Goal: Information Seeking & Learning: Check status

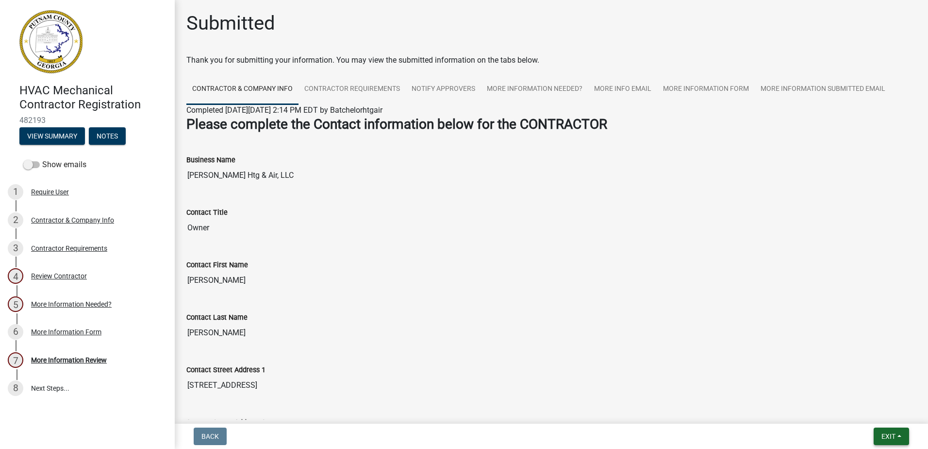
click at [893, 433] on span "Exit" at bounding box center [889, 436] width 14 height 8
click at [889, 412] on button "Save & Exit" at bounding box center [871, 410] width 78 height 23
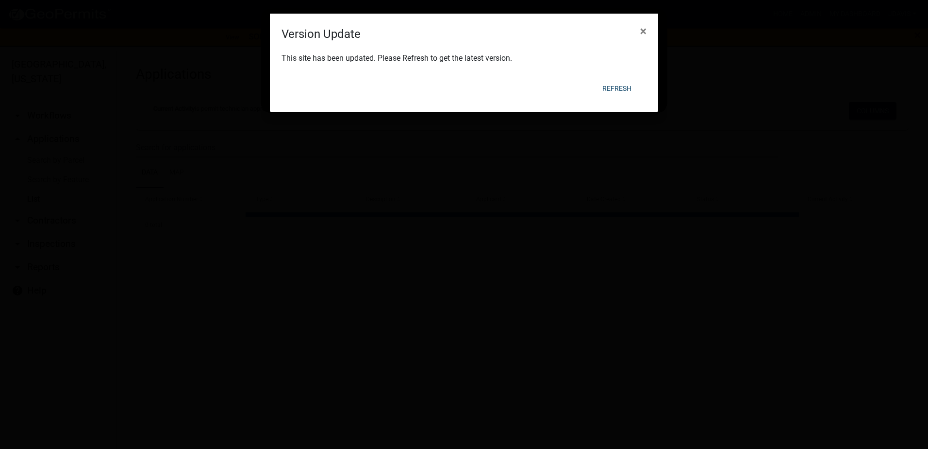
select select "1: 25"
click at [611, 86] on button "Refresh" at bounding box center [617, 88] width 45 height 17
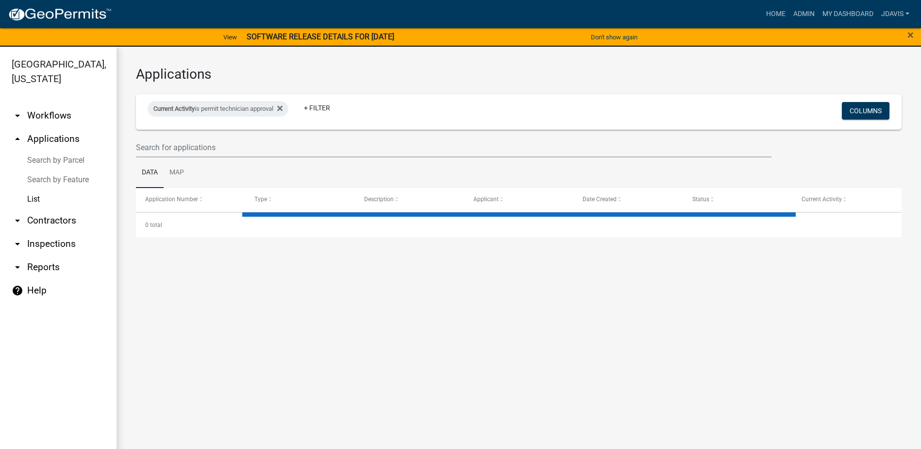
select select "1: 25"
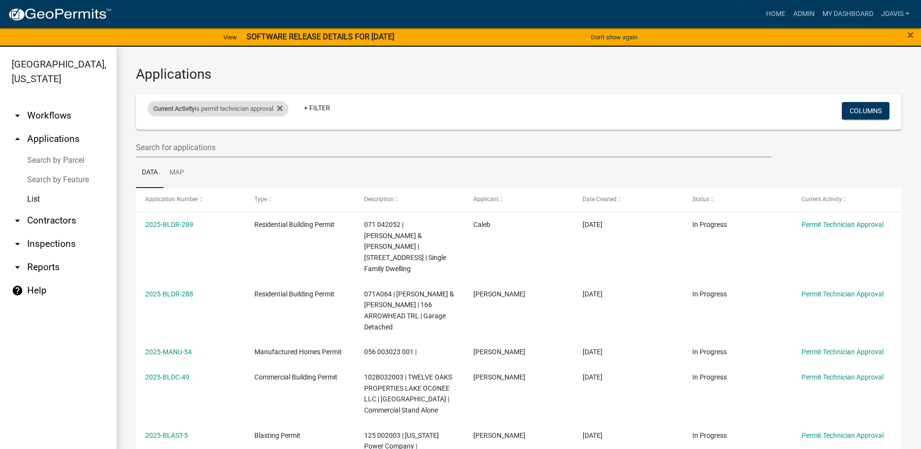
click at [288, 107] on div "Current Activity is permit technician approval" at bounding box center [218, 109] width 141 height 16
click at [283, 105] on icon at bounding box center [279, 108] width 5 height 8
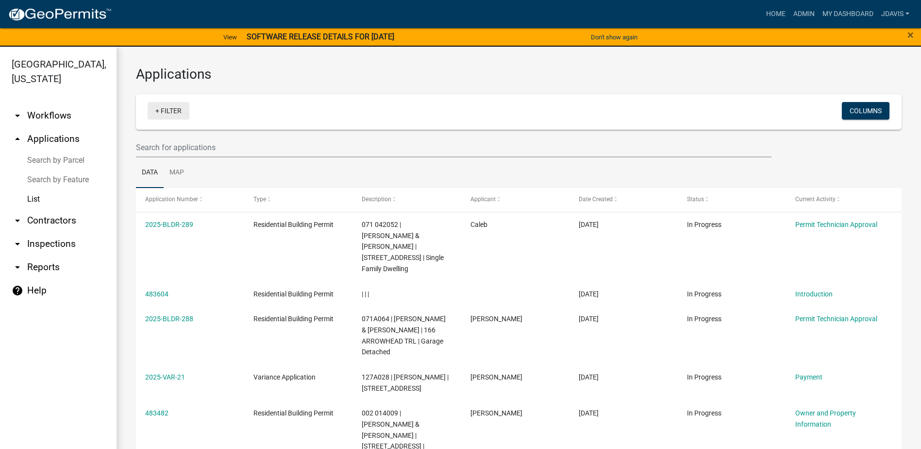
click at [159, 110] on link "+ Filter" at bounding box center [169, 110] width 42 height 17
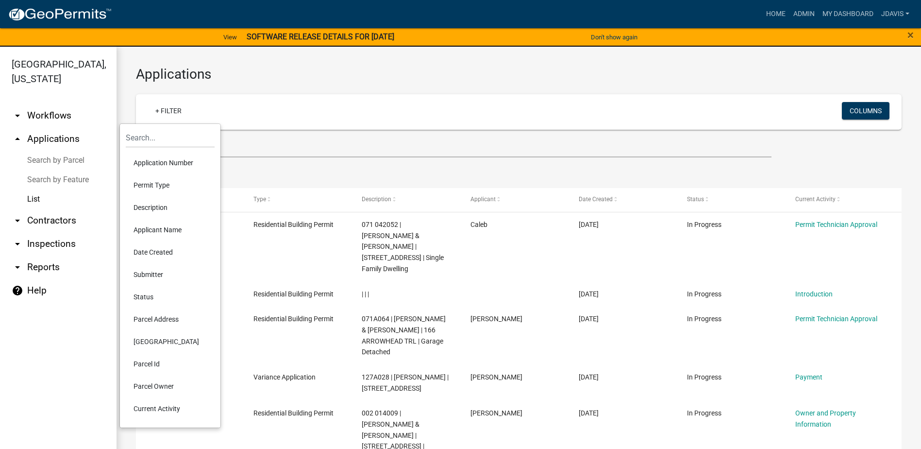
click at [175, 405] on li "Current Activity" at bounding box center [170, 408] width 89 height 22
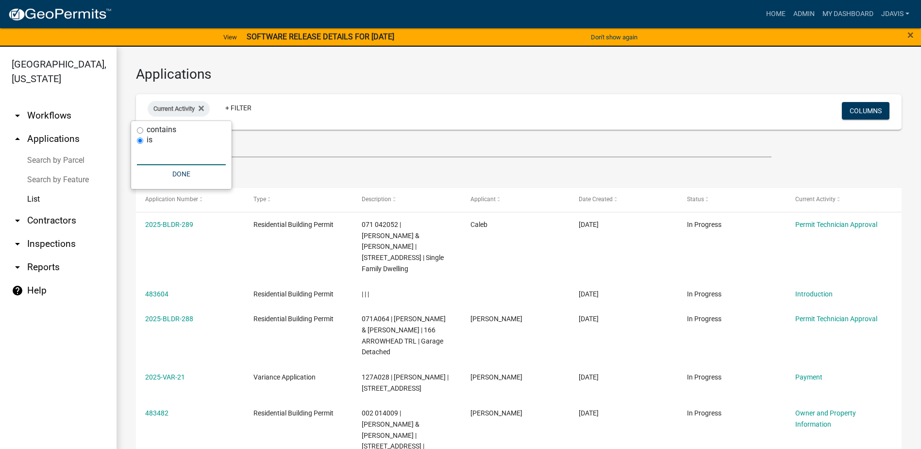
click at [180, 158] on input "text" at bounding box center [181, 155] width 89 height 20
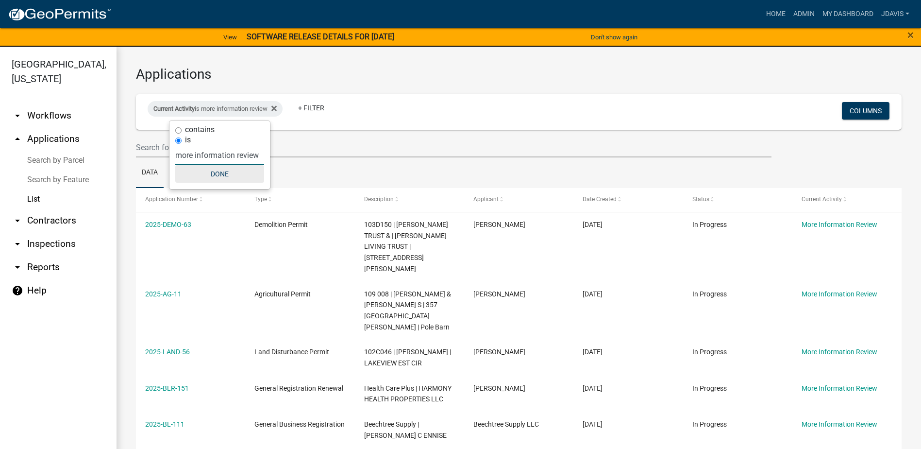
type input "more information review"
click at [225, 176] on button "Done" at bounding box center [219, 173] width 89 height 17
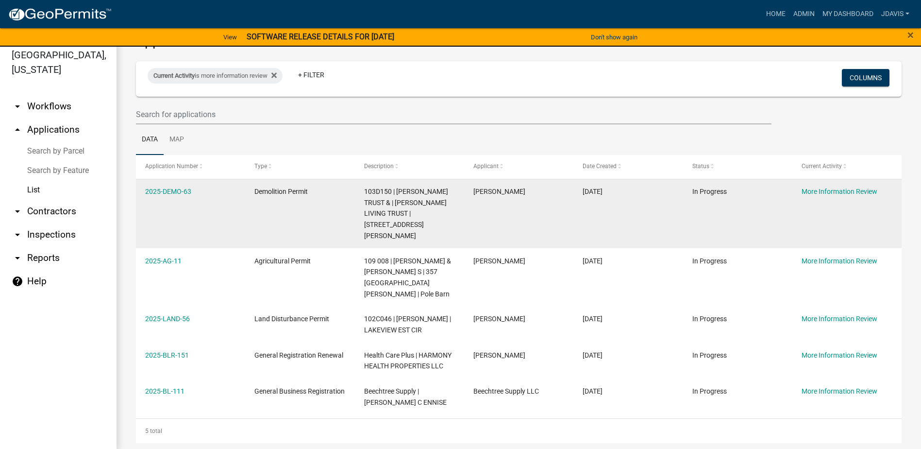
scroll to position [12, 0]
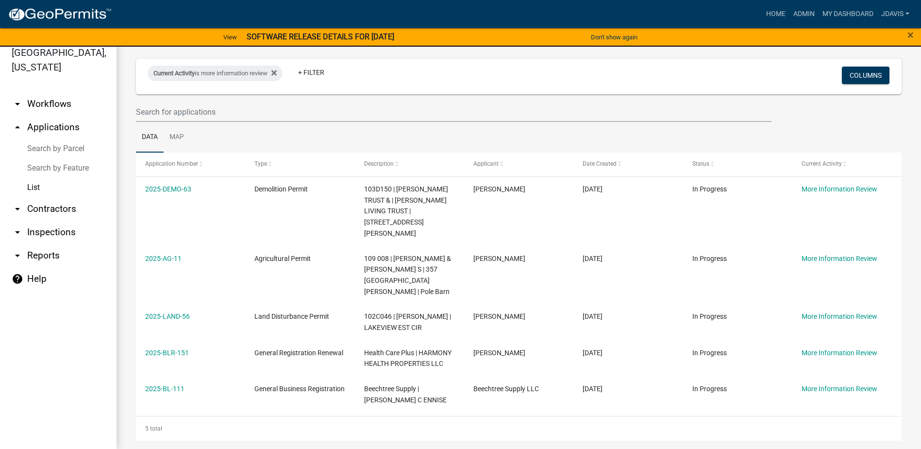
drag, startPoint x: 142, startPoint y: 190, endPoint x: 909, endPoint y: 412, distance: 799.2
click at [909, 412] on div "Applications Current Activity is more information review + Filter Columns Data …" at bounding box center [519, 235] width 804 height 449
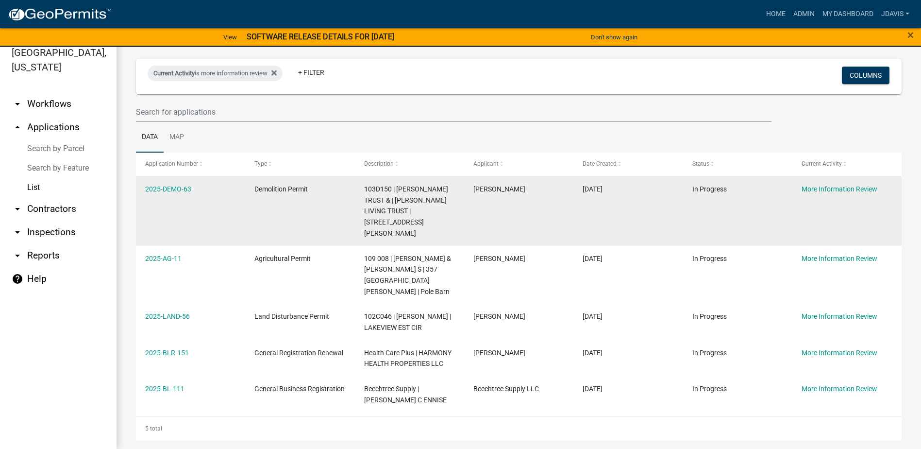
copy div "2025-DEMO-63 Demolition Permit 103D150 | [PERSON_NAME] TRUST & | [PERSON_NAME] …"
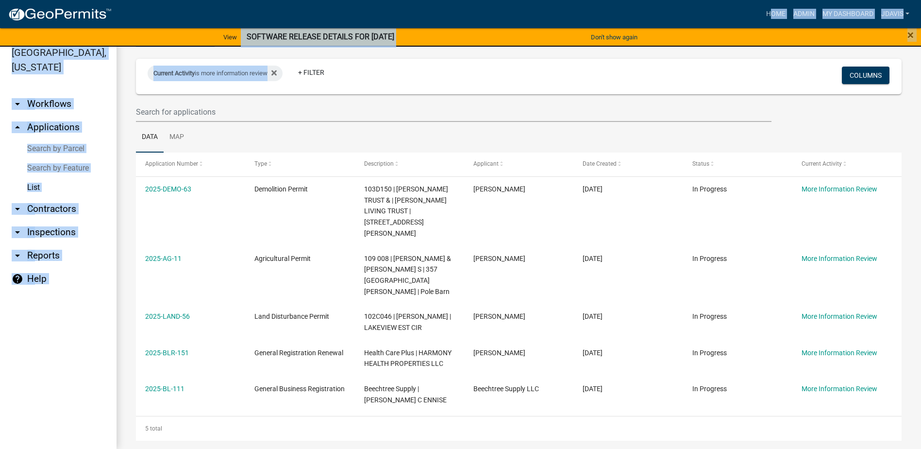
drag, startPoint x: 473, startPoint y: 14, endPoint x: 1, endPoint y: 118, distance: 483.8
click at [1, 118] on app-client-admin "Toggle drawer menu more_horiz Home Admin My Dashboard jdavis Admin Account Cont…" at bounding box center [460, 218] width 921 height 459
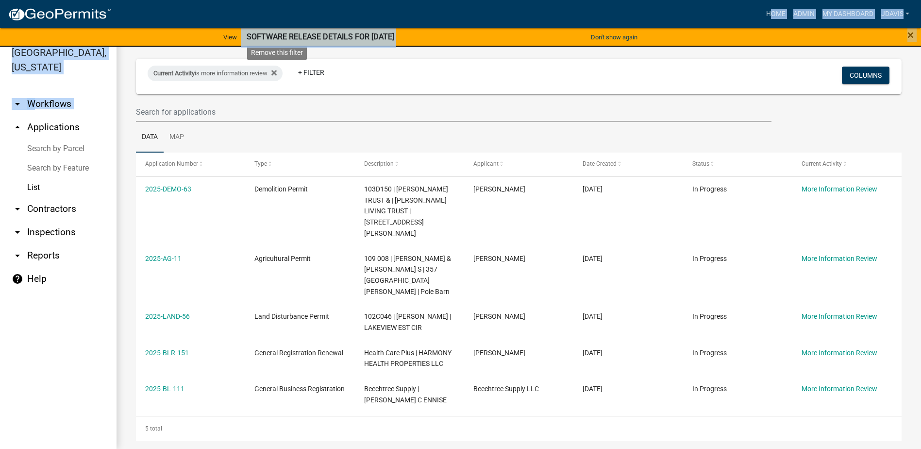
click at [277, 73] on icon at bounding box center [273, 72] width 5 height 5
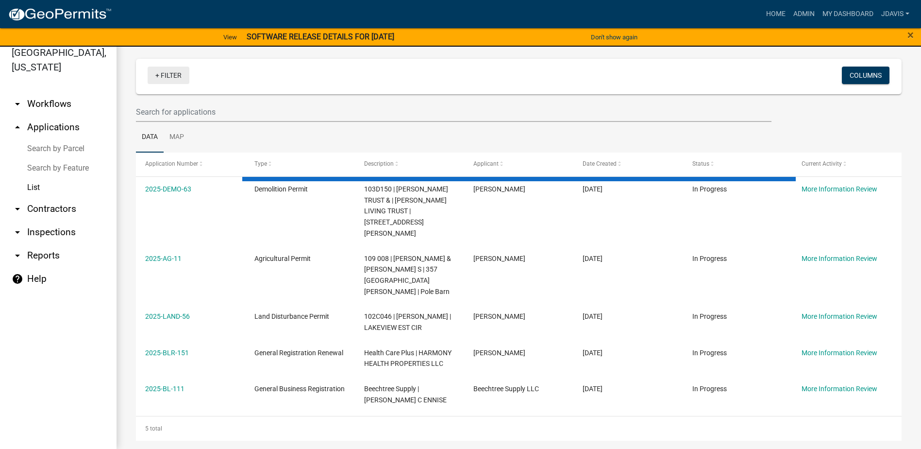
click at [157, 75] on link "+ Filter" at bounding box center [169, 75] width 42 height 17
select select "1: 25"
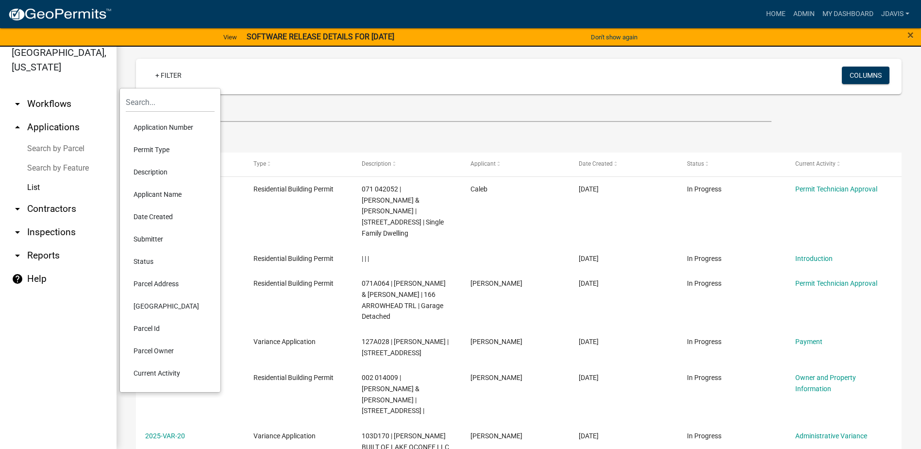
click at [162, 371] on li "Current Activity" at bounding box center [170, 373] width 89 height 22
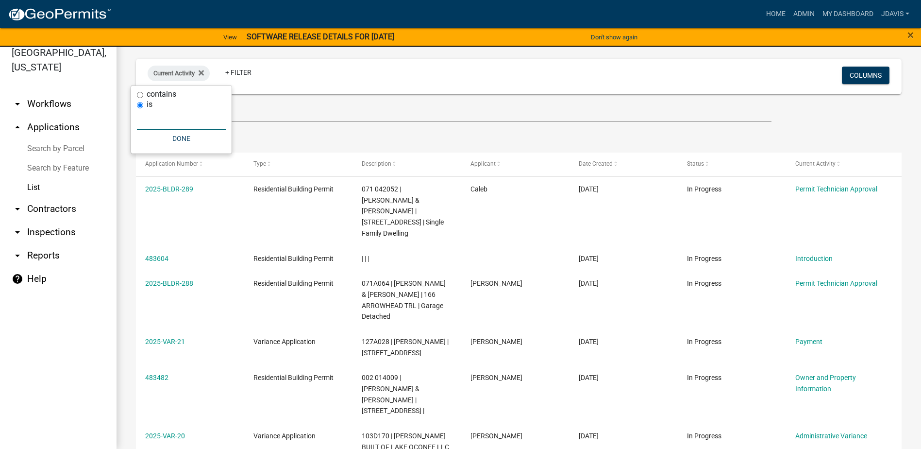
click at [178, 125] on input "text" at bounding box center [181, 120] width 89 height 20
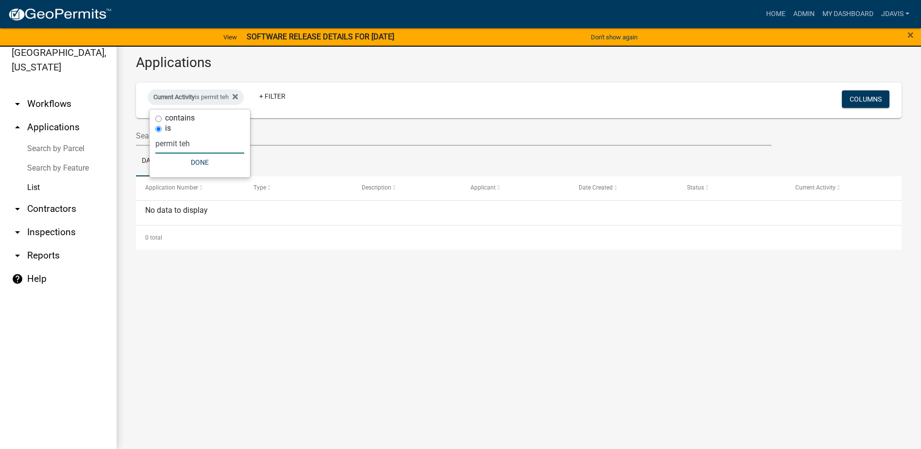
scroll to position [0, 0]
type input "permit technician approval"
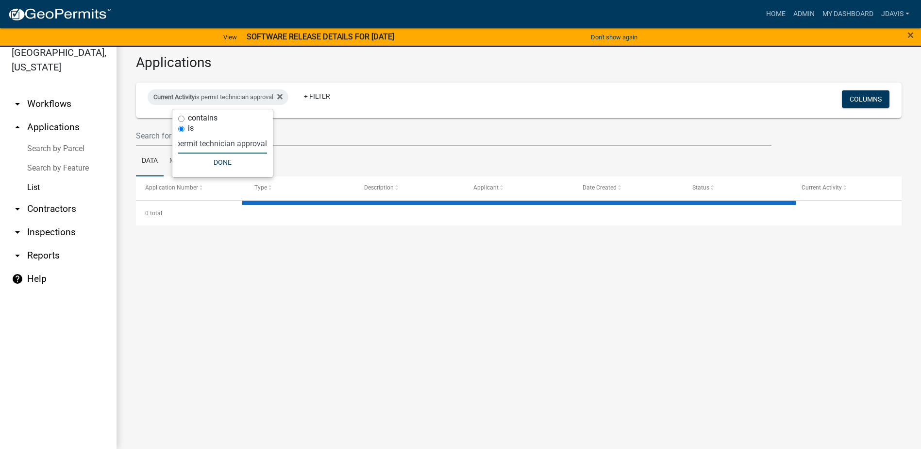
select select "1: 25"
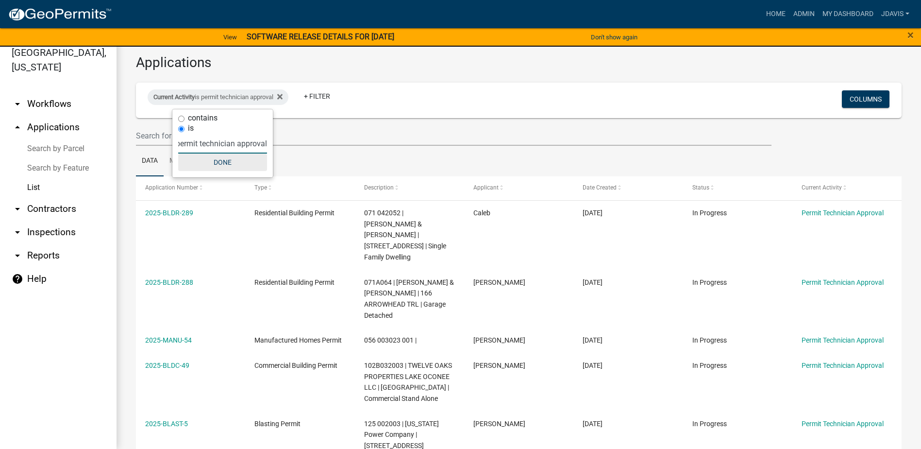
type input "permit technician approval"
click at [215, 161] on button "Done" at bounding box center [222, 161] width 89 height 17
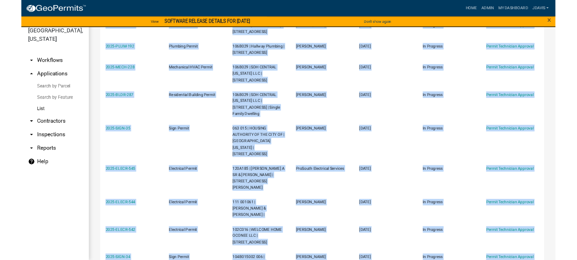
scroll to position [736, 0]
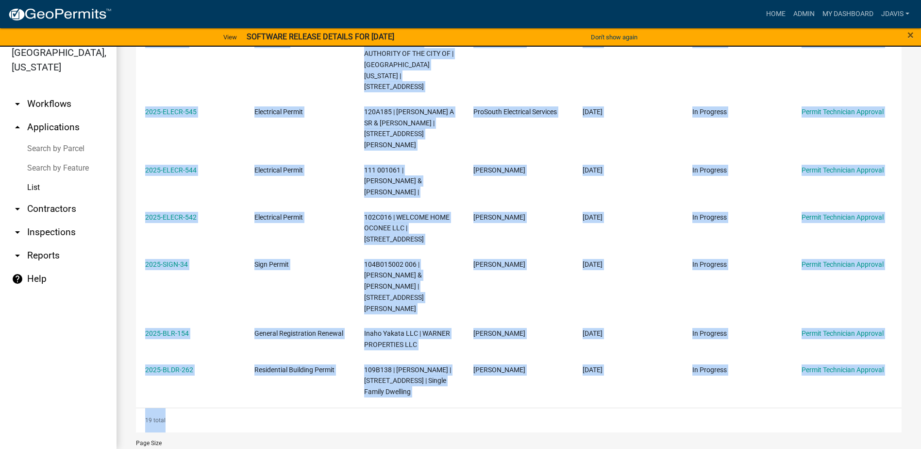
drag, startPoint x: 139, startPoint y: 212, endPoint x: 887, endPoint y: 364, distance: 763.4
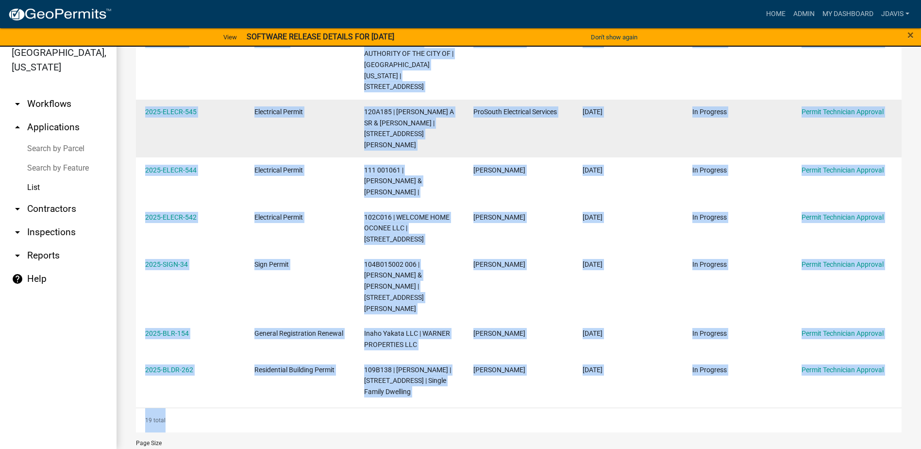
copy div "2025-BLDR-289 Residential Building Permit 071 042052 | [PERSON_NAME] & [PERSON_…"
